Goal: Obtain resource: Download file/media

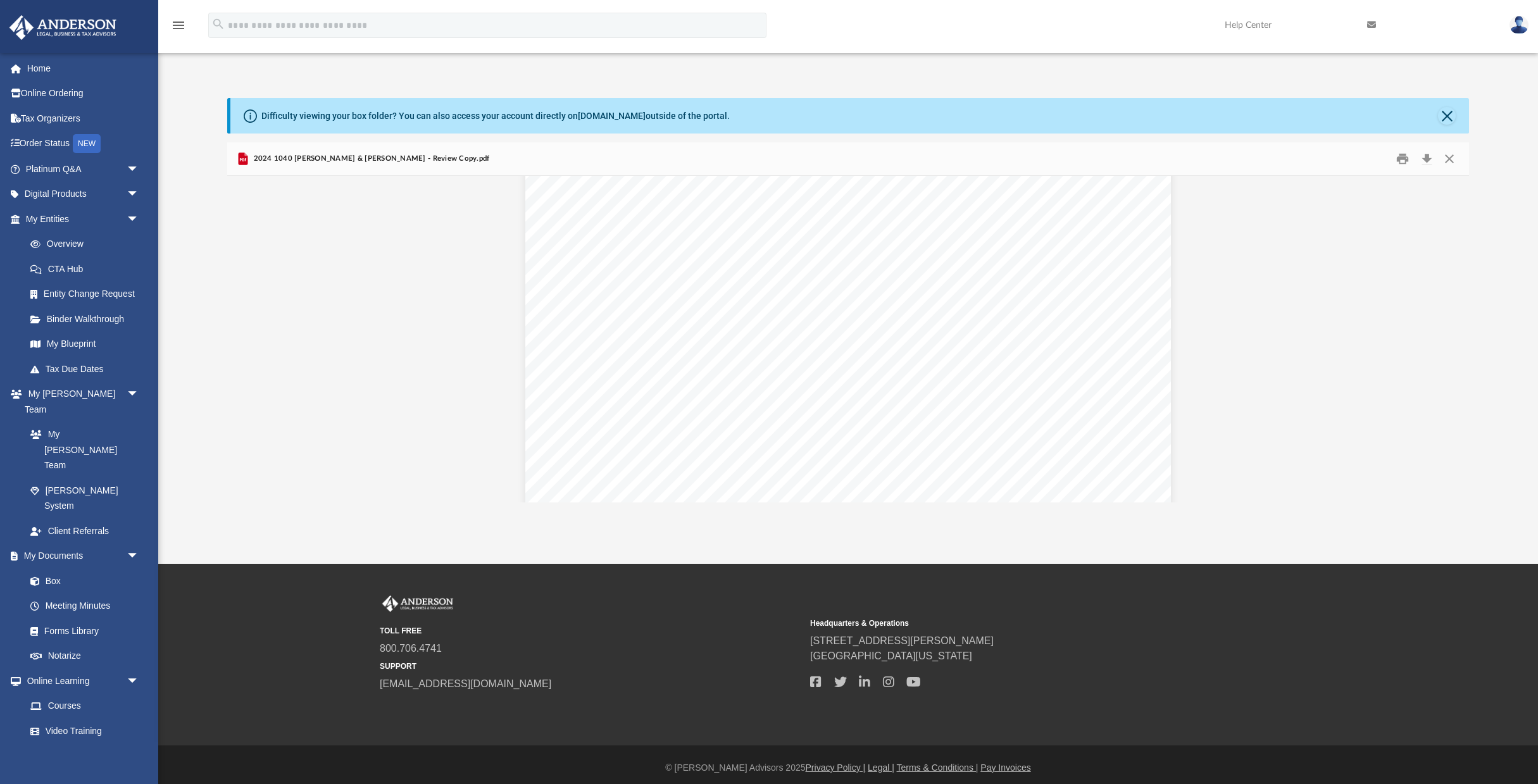
scroll to position [57691, 0]
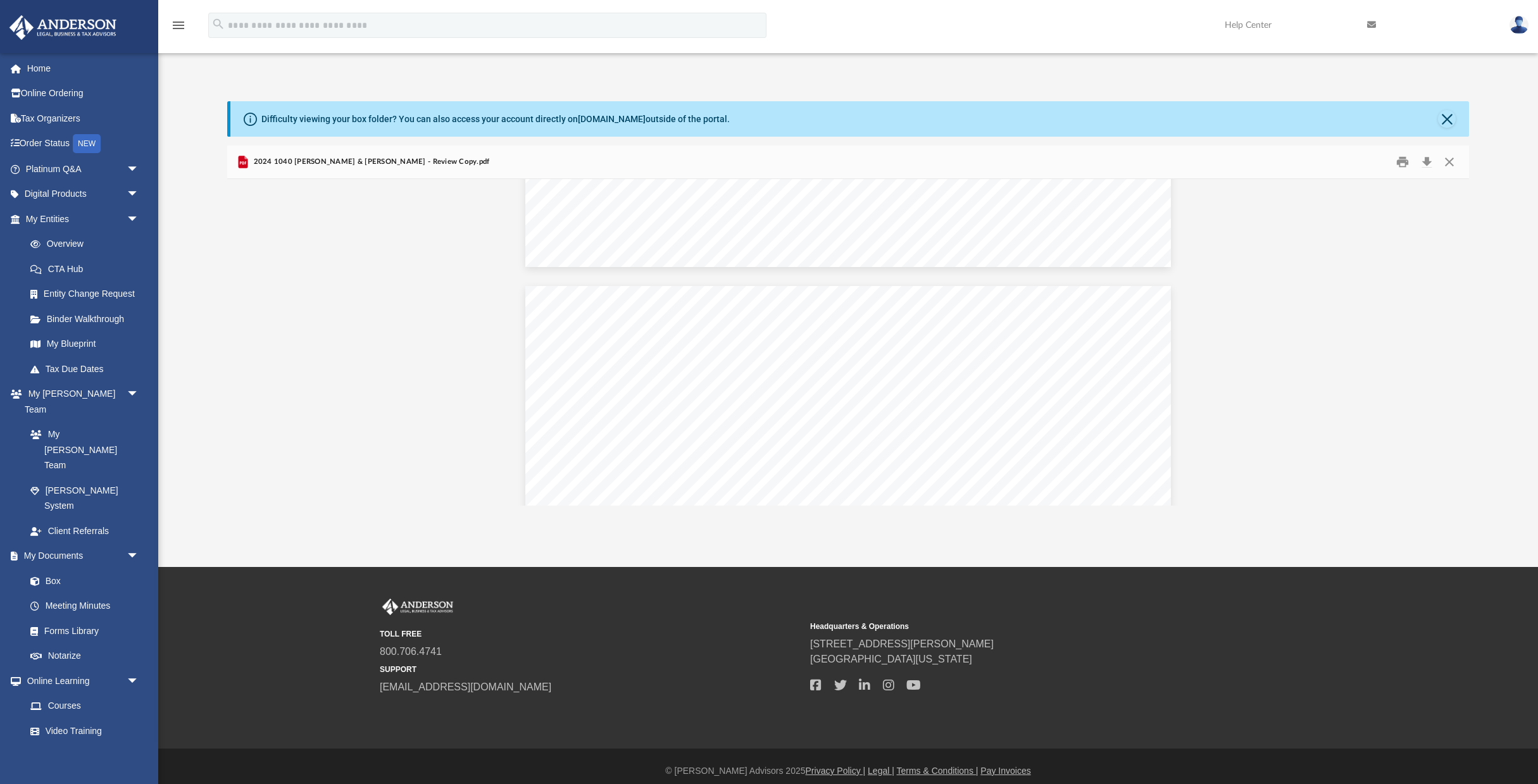
scroll to position [54869, 0]
click at [1432, 163] on button "Download" at bounding box center [1427, 163] width 23 height 20
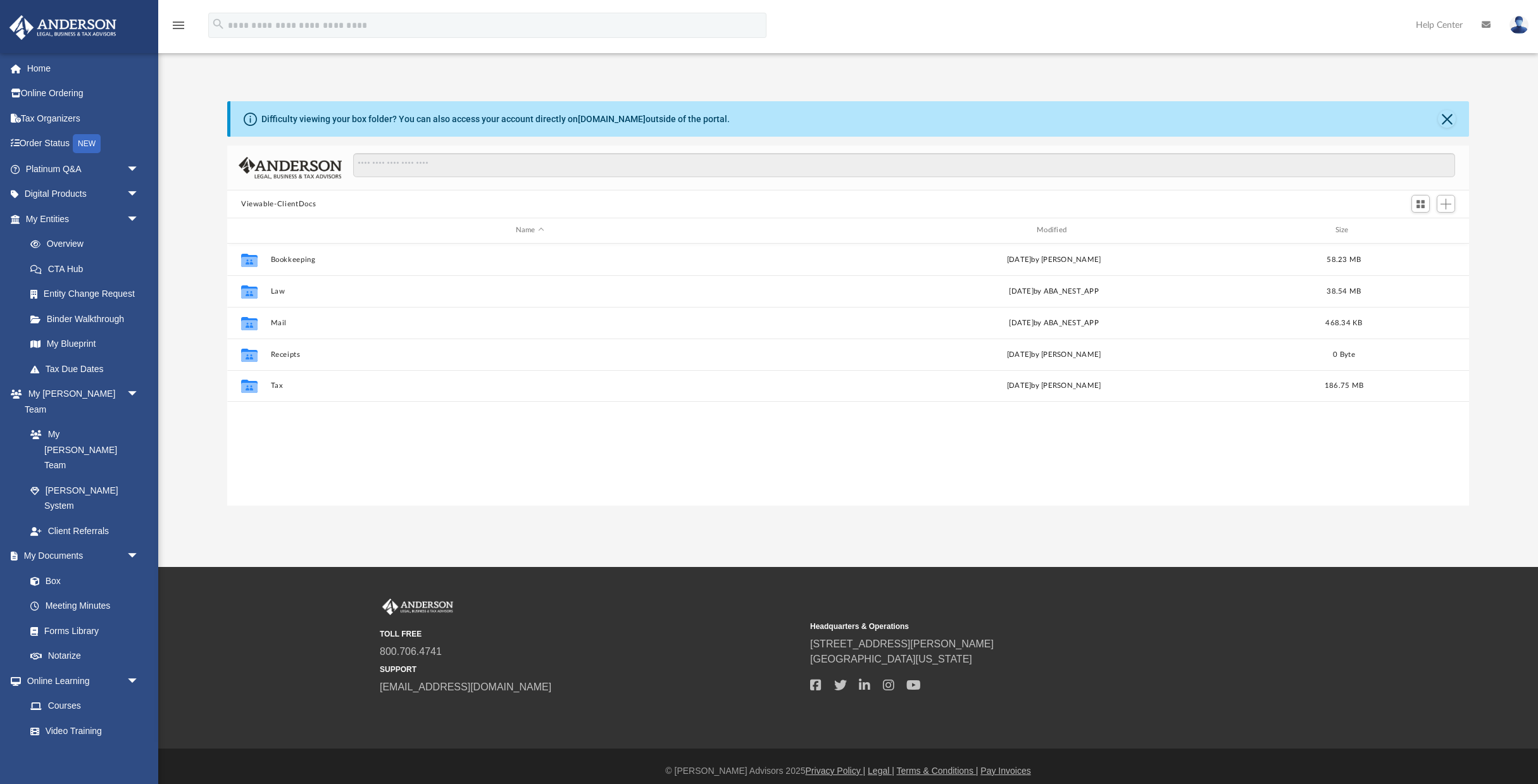
scroll to position [288, 1242]
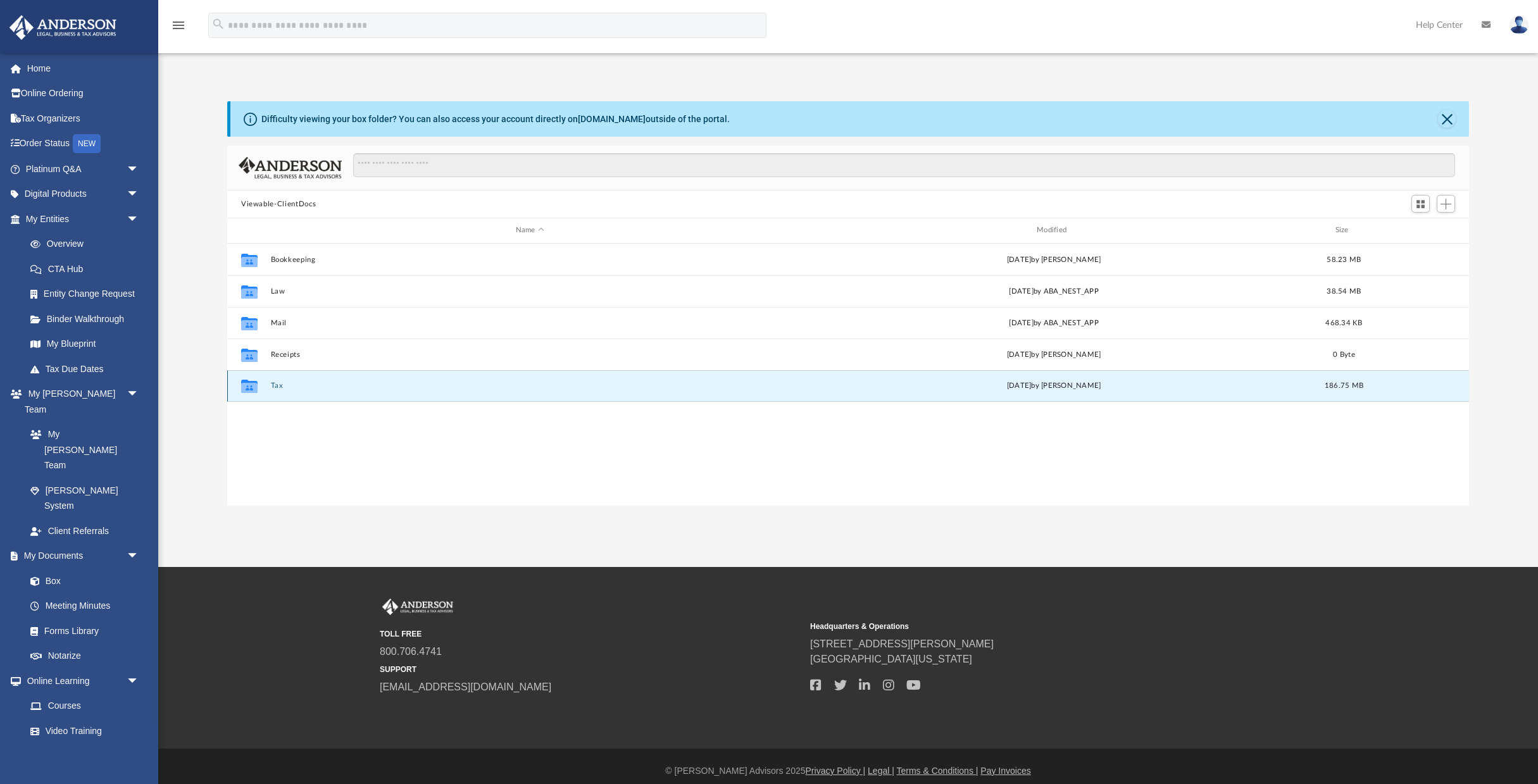
click at [276, 386] on button "Tax" at bounding box center [530, 386] width 518 height 8
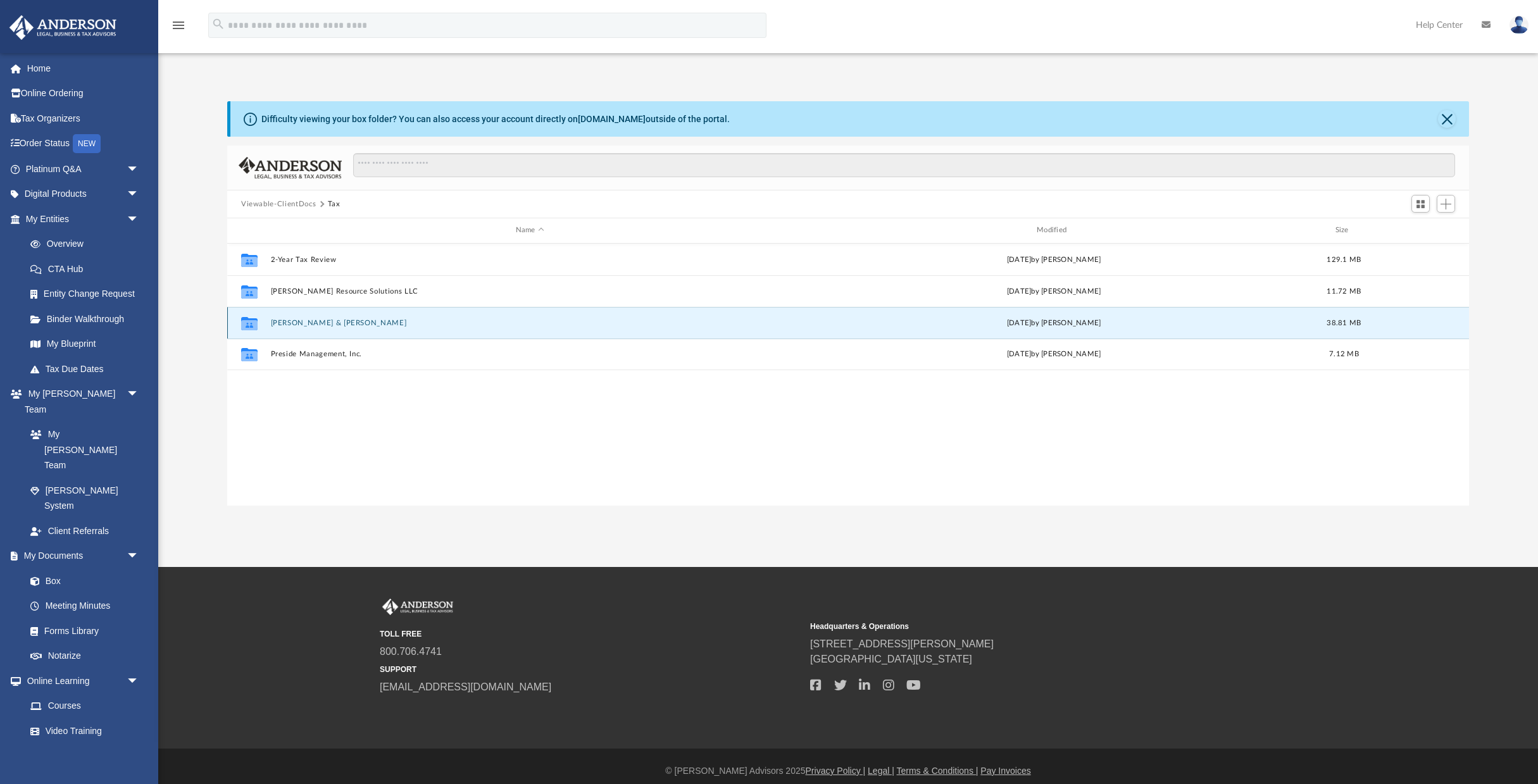
click at [310, 319] on button "[PERSON_NAME] & [PERSON_NAME]" at bounding box center [530, 323] width 518 height 8
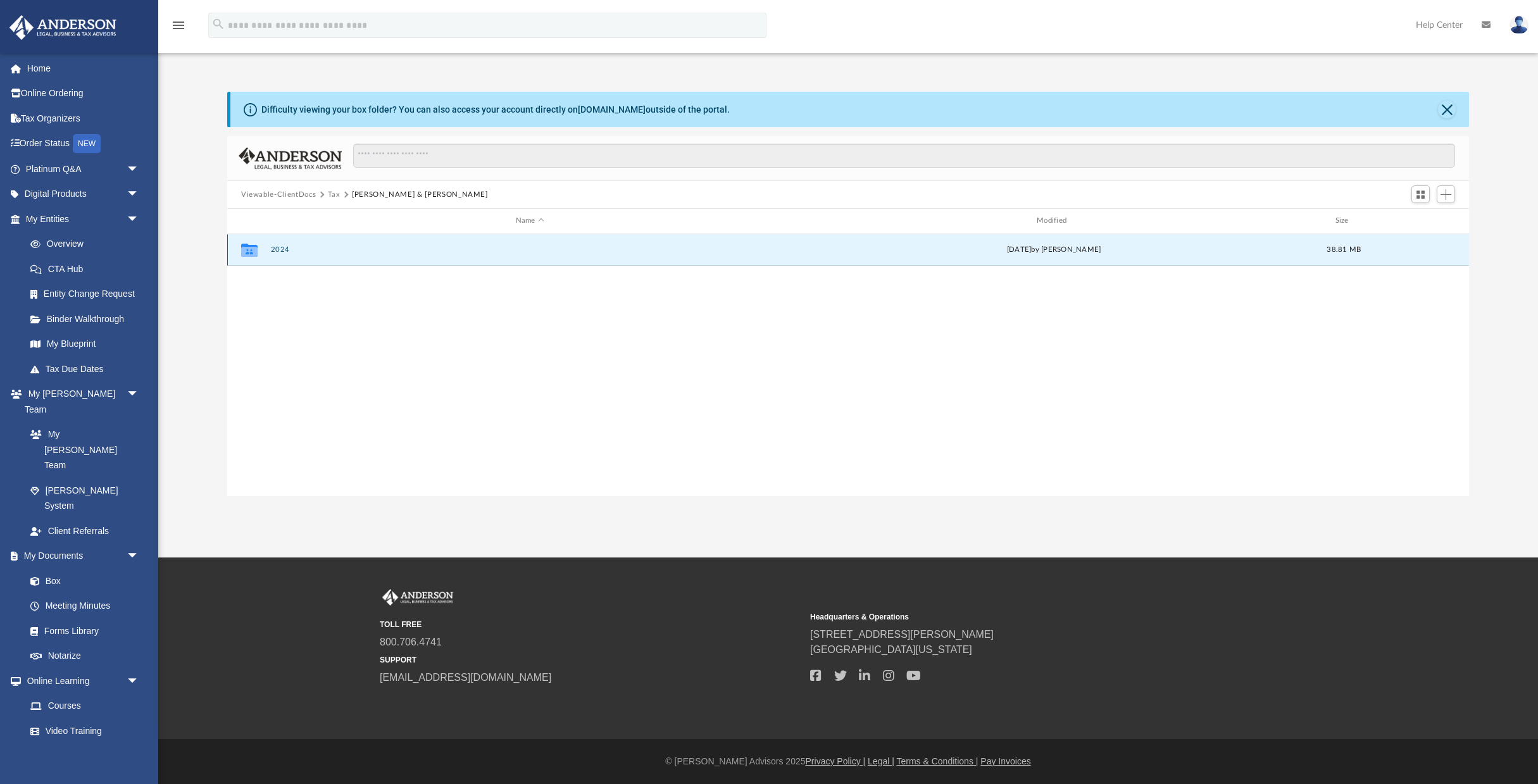
click at [282, 249] on button "2024" at bounding box center [530, 249] width 518 height 8
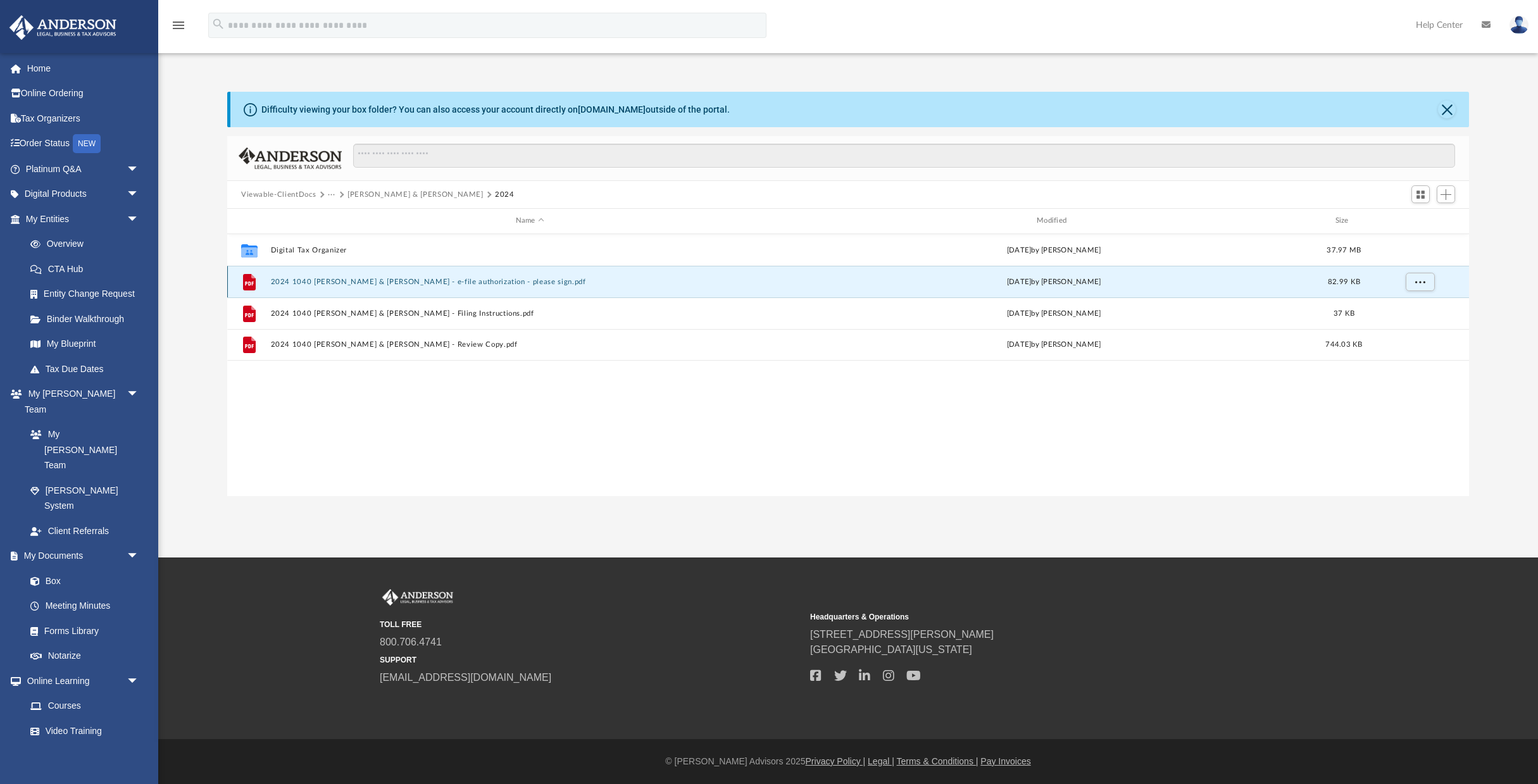
click at [505, 282] on button "2024 1040 [PERSON_NAME] & [PERSON_NAME] - e-file authorization - please sign.pdf" at bounding box center [530, 282] width 518 height 8
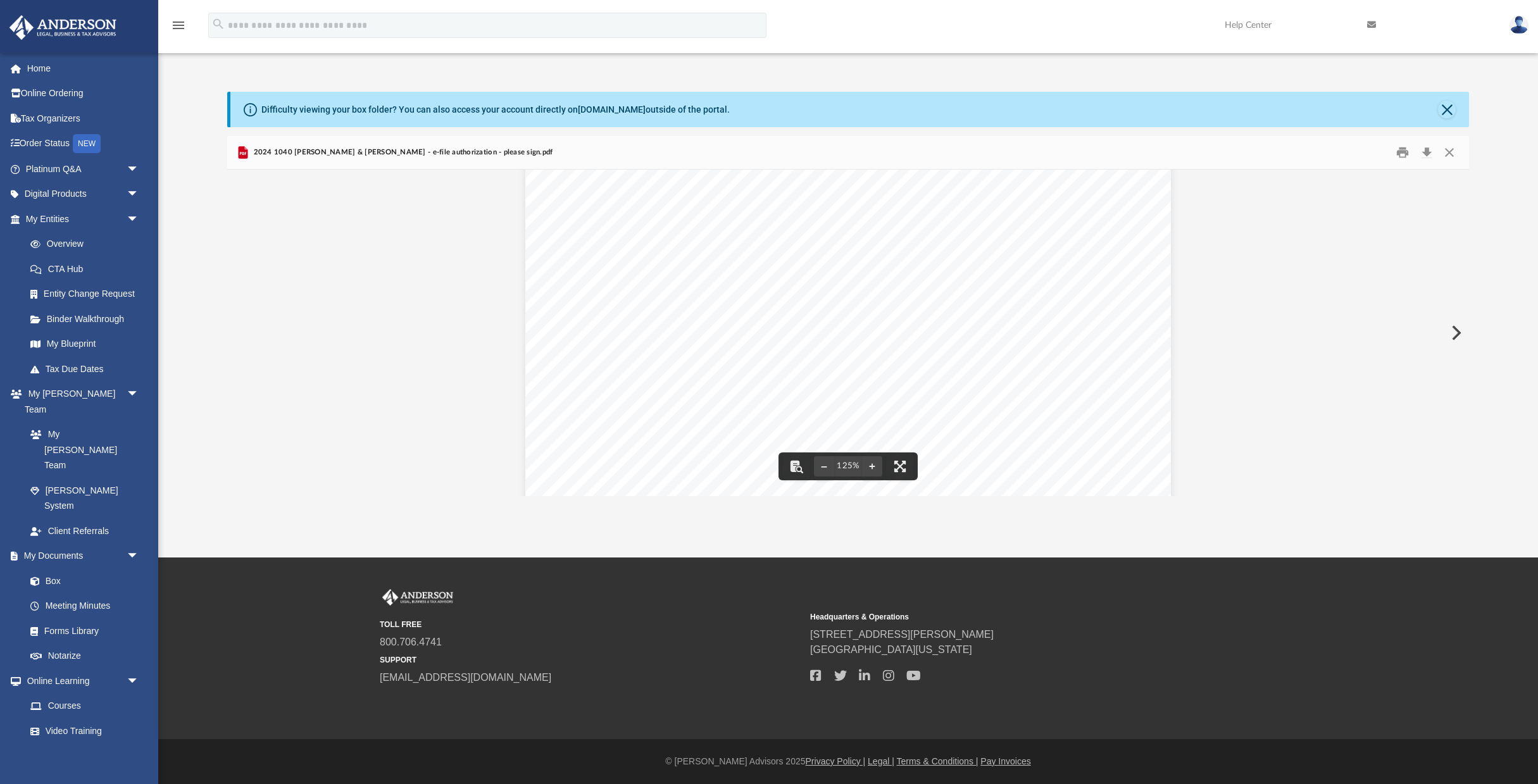
scroll to position [77, 0]
drag, startPoint x: 1073, startPoint y: 312, endPoint x: 1122, endPoint y: 314, distance: 49.0
click at [1122, 314] on span "268,056." at bounding box center [1102, 312] width 60 height 10
drag, startPoint x: 1075, startPoint y: 311, endPoint x: 1124, endPoint y: 311, distance: 49.0
click at [1124, 311] on span "268,056." at bounding box center [1102, 312] width 60 height 10
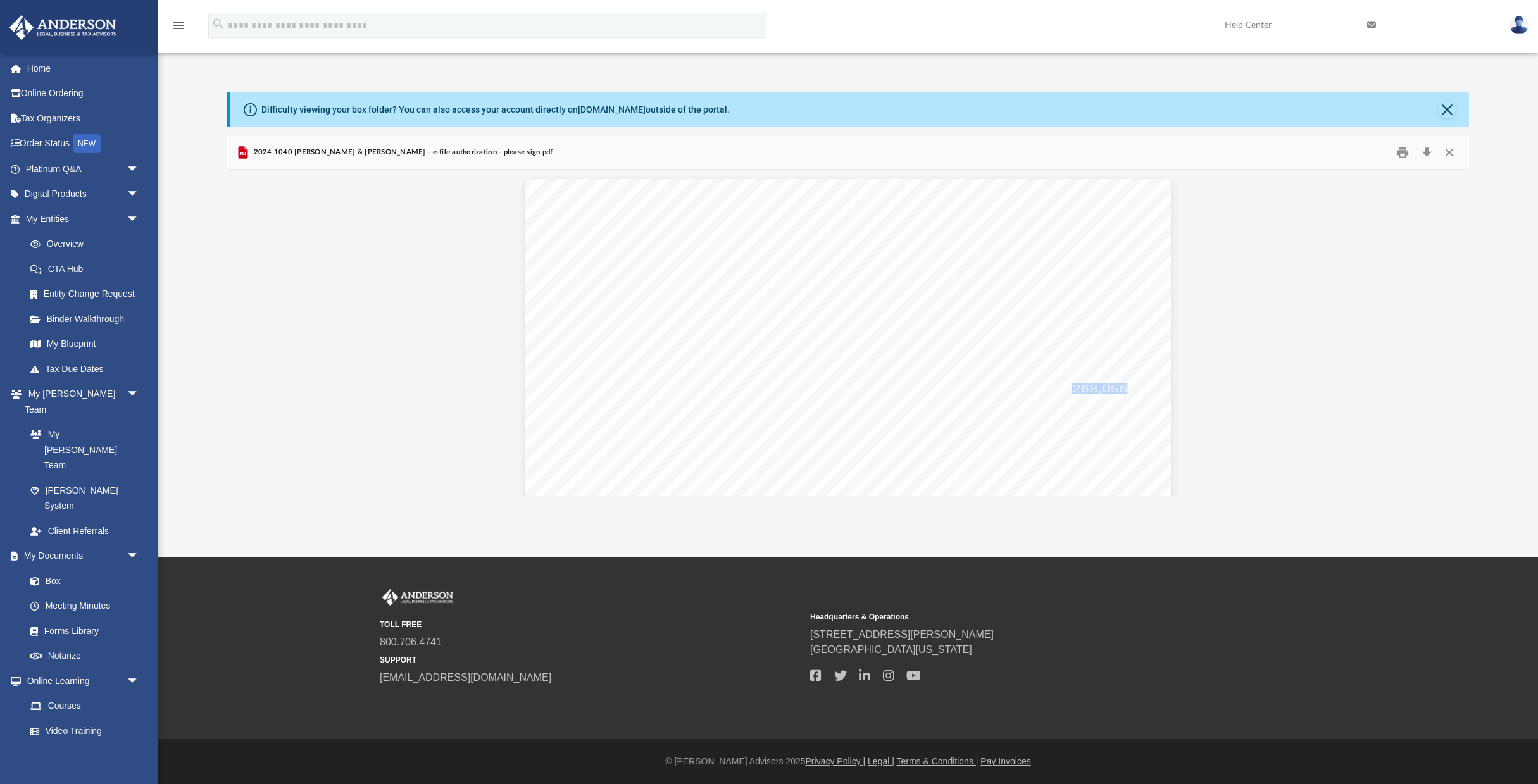
scroll to position [0, 0]
